Goal: Task Accomplishment & Management: Use online tool/utility

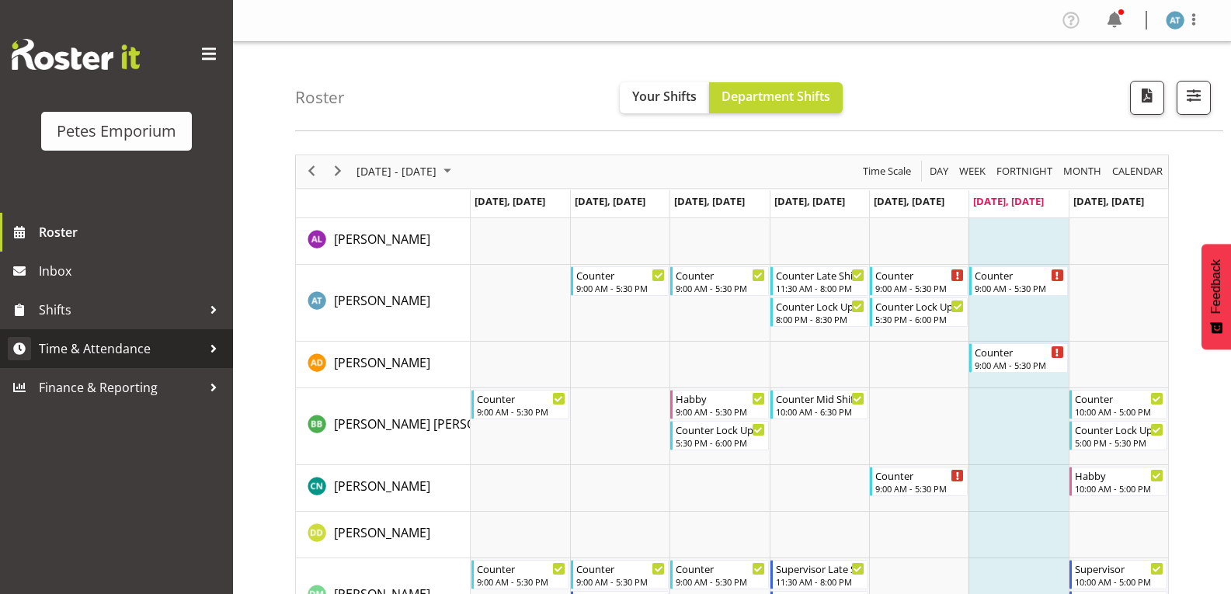
click at [129, 347] on span "Time & Attendance" at bounding box center [120, 348] width 163 height 23
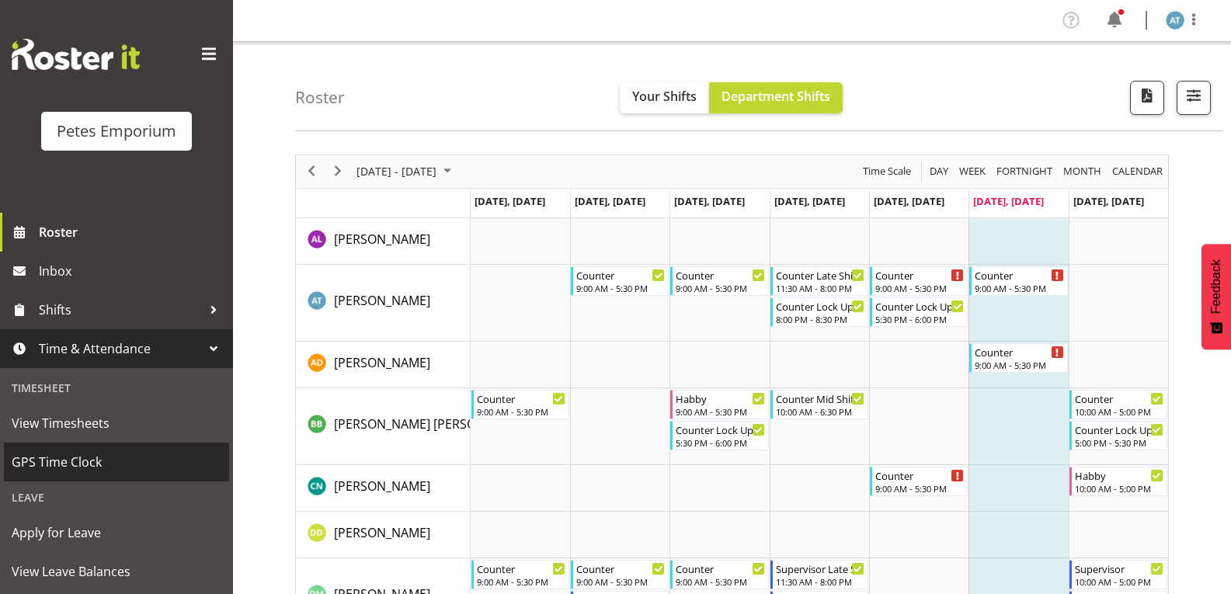
click at [151, 464] on span "GPS Time Clock" at bounding box center [117, 462] width 210 height 23
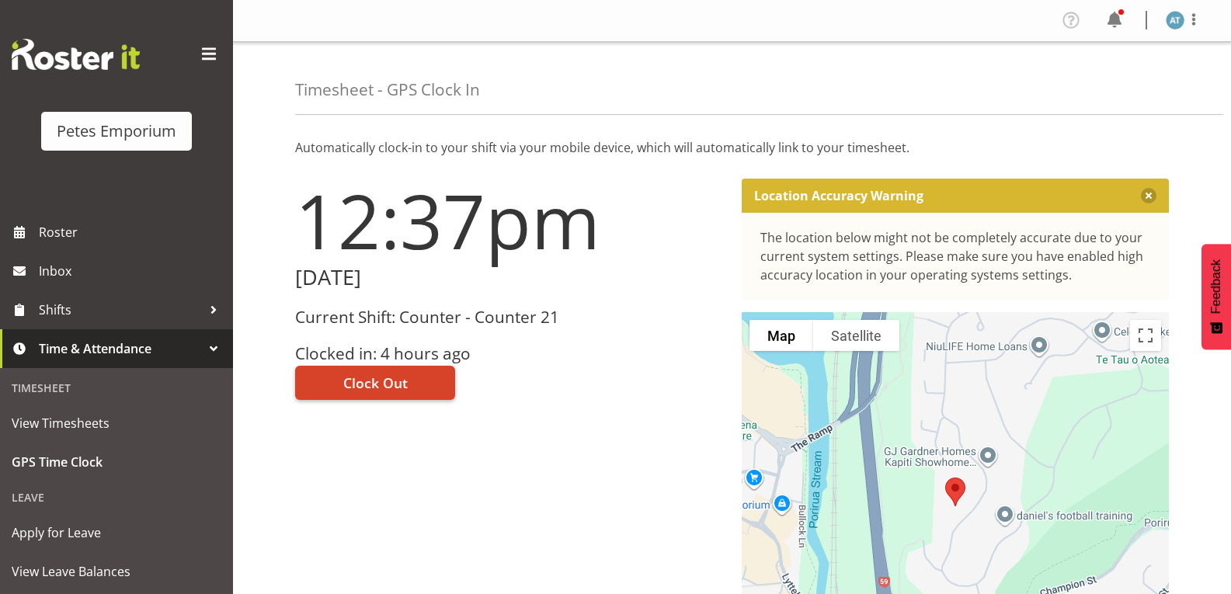
click at [405, 385] on span "Clock Out" at bounding box center [375, 383] width 64 height 20
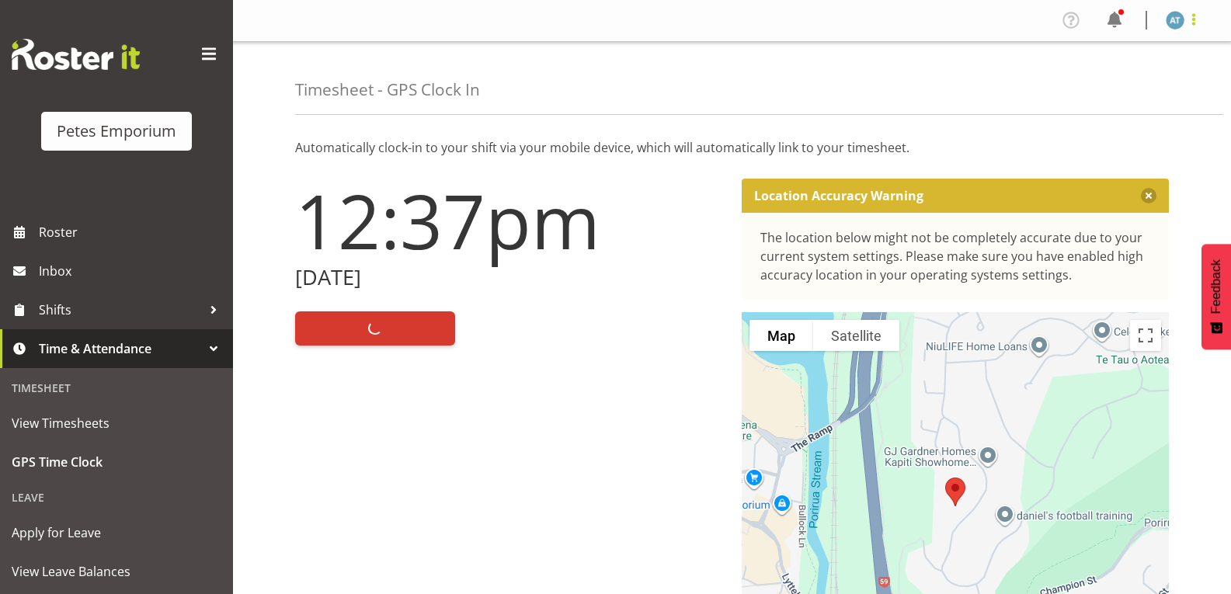
click at [1188, 25] on span at bounding box center [1194, 19] width 19 height 19
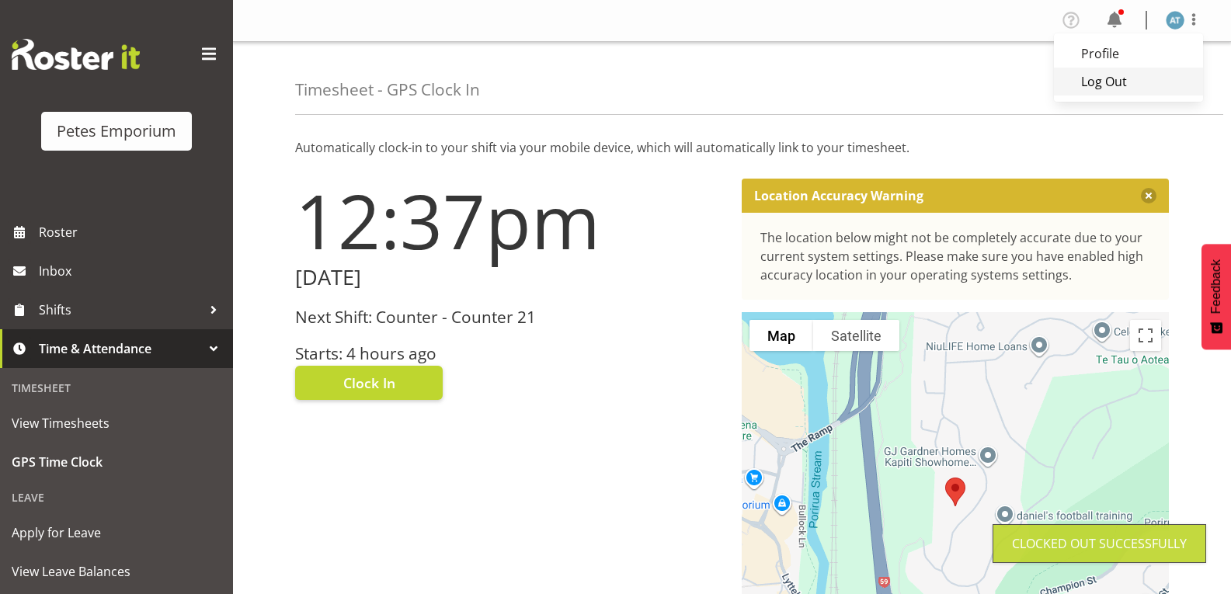
click at [1141, 91] on link "Log Out" at bounding box center [1128, 82] width 149 height 28
